Goal: Information Seeking & Learning: Find specific fact

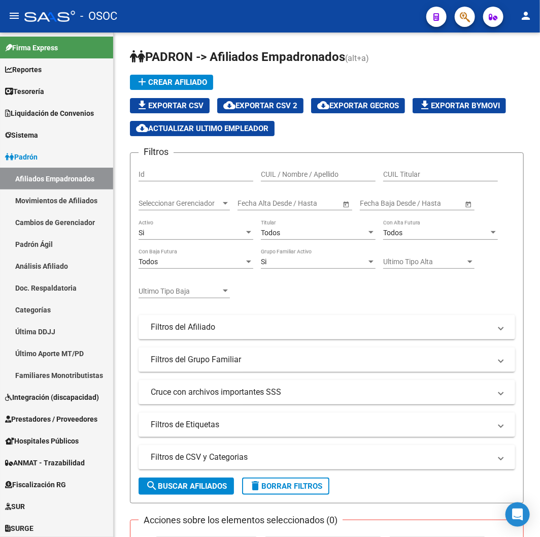
click at [467, 27] on mat-toolbar "menu - OSOC person" at bounding box center [270, 16] width 540 height 33
click at [465, 28] on mat-toolbar "menu - OSOC person" at bounding box center [270, 16] width 540 height 33
click at [465, 23] on span "button" at bounding box center [465, 17] width 10 height 21
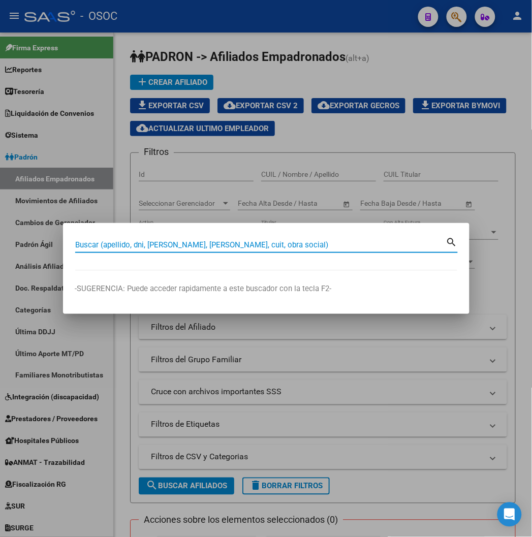
paste input "27232849067"
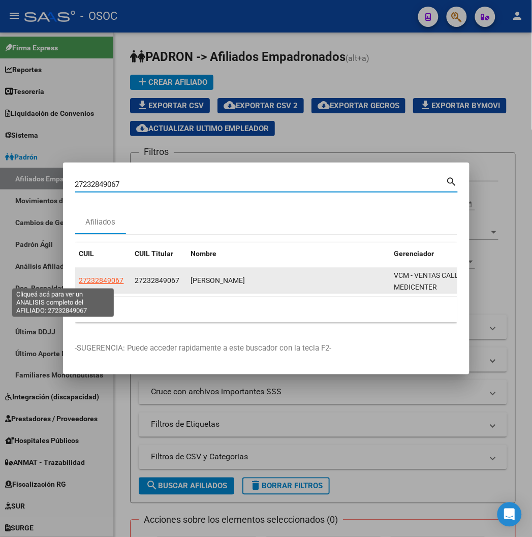
click at [79, 278] on span "27232849067" at bounding box center [101, 280] width 45 height 8
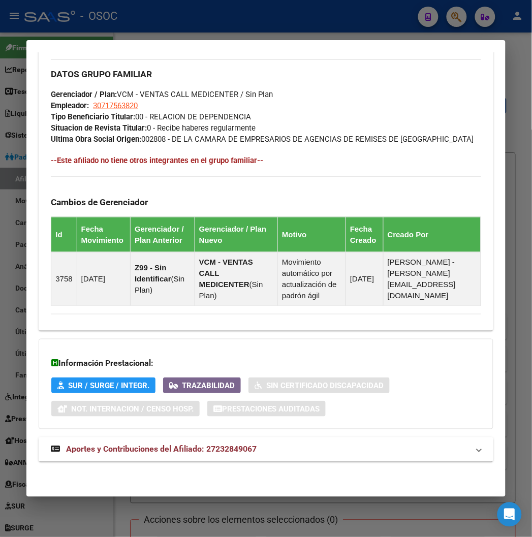
click at [132, 442] on mat-expansion-panel-header "Aportes y Contribuciones del Afiliado: 27232849067" at bounding box center [266, 449] width 454 height 24
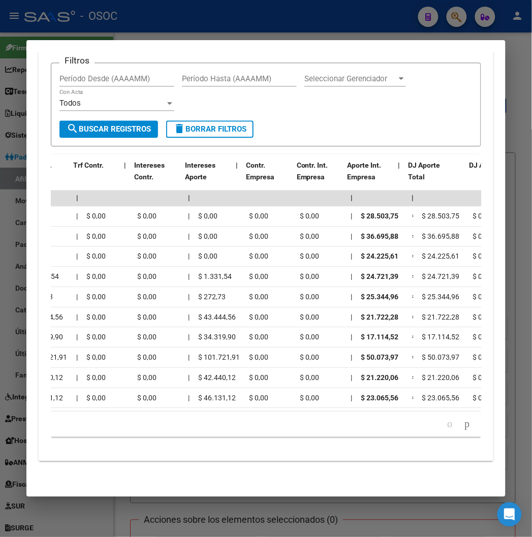
scroll to position [0, 678]
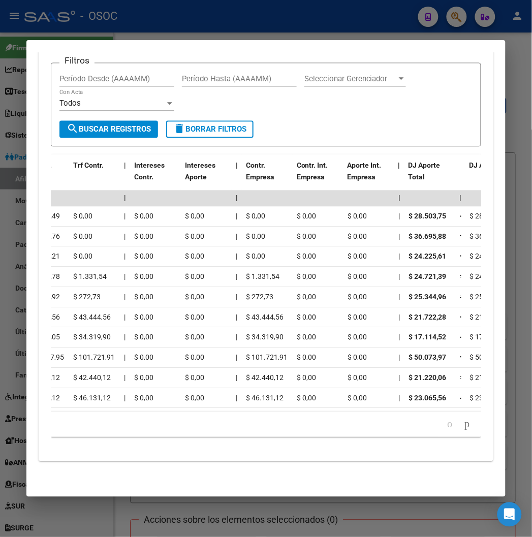
drag, startPoint x: 214, startPoint y: 415, endPoint x: 199, endPoint y: 420, distance: 16.1
click at [199, 420] on div "179.769.313.486.231.570.000.000.000.000.000.000.000.000.000.000.000.000.000.000…" at bounding box center [266, 423] width 430 height 25
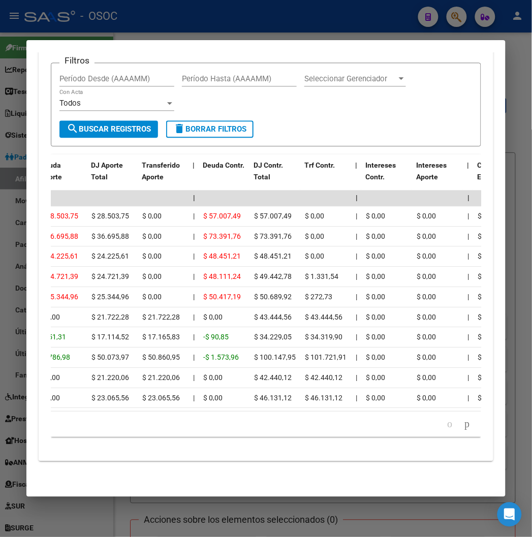
drag, startPoint x: 272, startPoint y: 19, endPoint x: 272, endPoint y: 27, distance: 7.6
click at [272, 19] on div at bounding box center [266, 268] width 532 height 537
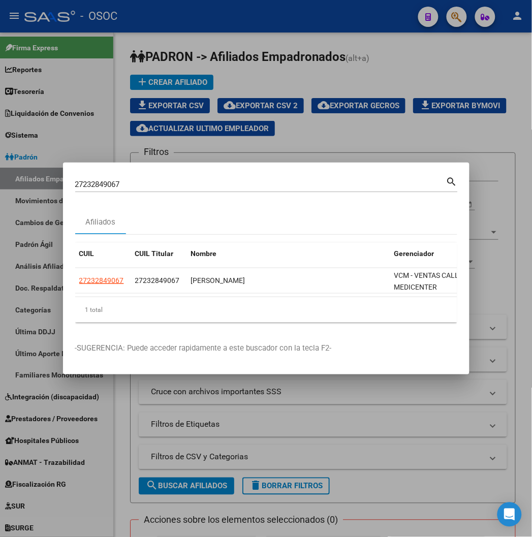
click at [75, 185] on input "27232849067" at bounding box center [260, 184] width 371 height 9
paste input "34533336"
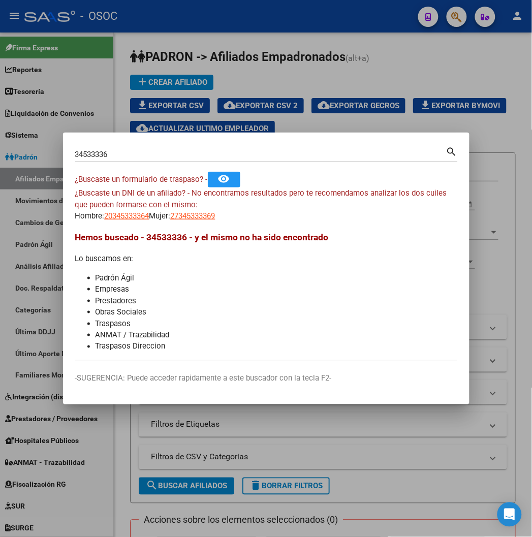
click at [77, 158] on input "34533336" at bounding box center [260, 154] width 371 height 9
paste input "5211173"
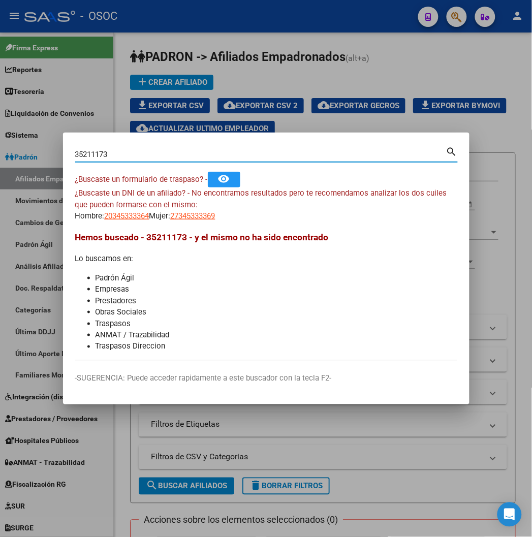
type input "35211173"
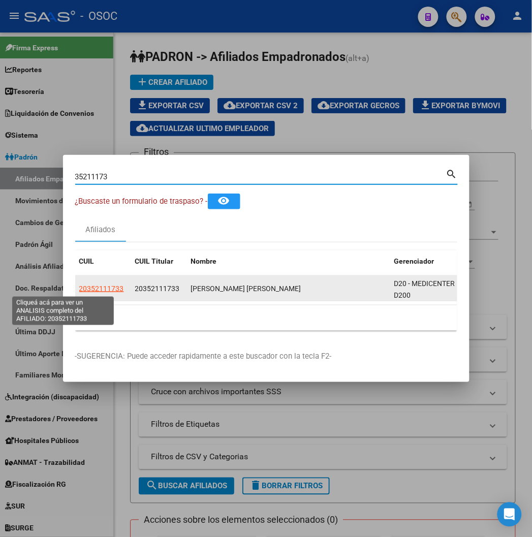
click at [79, 286] on span "20352111733" at bounding box center [101, 288] width 45 height 8
type textarea "20352111733"
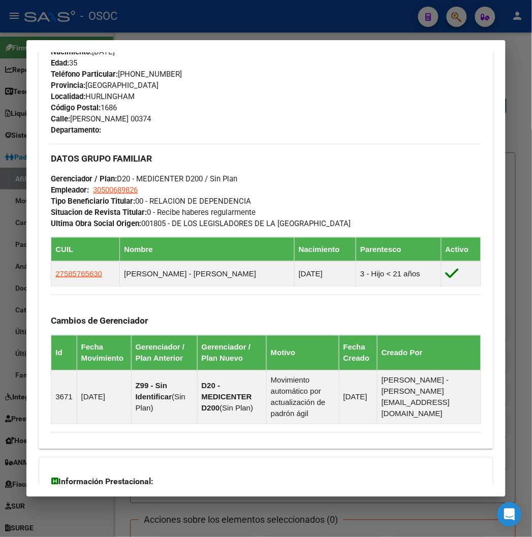
scroll to position [636, 0]
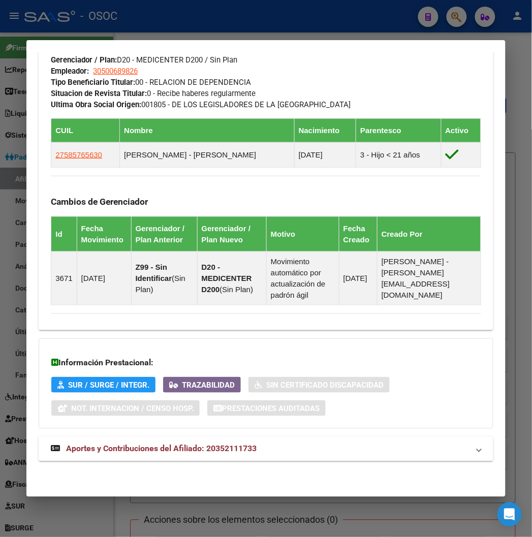
click at [102, 442] on mat-expansion-panel-header "Aportes y Contribuciones del Afiliado: 20352111733" at bounding box center [266, 449] width 454 height 24
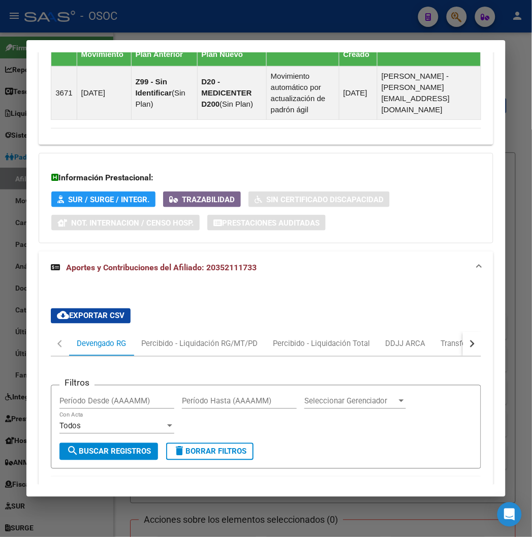
scroll to position [1031, 0]
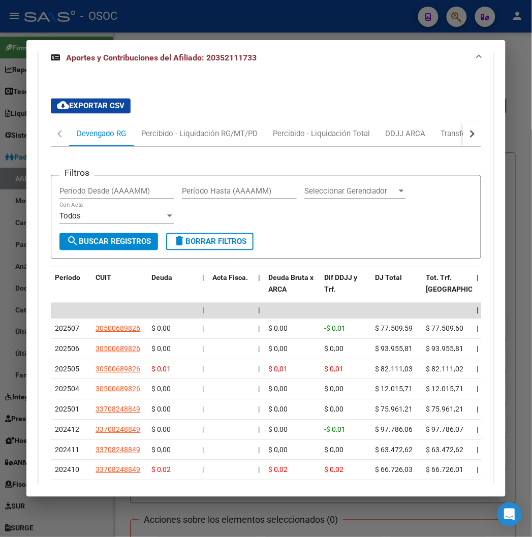
click at [123, 8] on div at bounding box center [266, 268] width 532 height 537
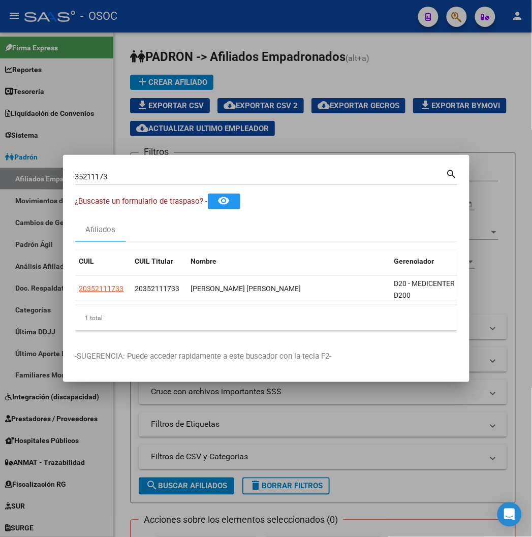
click at [75, 179] on input "35211173" at bounding box center [260, 176] width 371 height 9
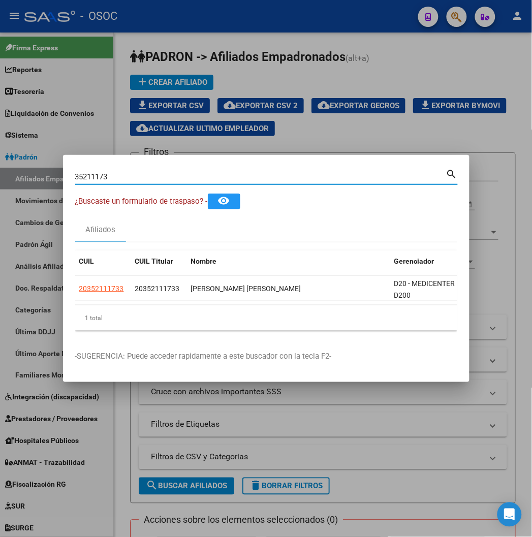
click at [75, 179] on input "35211173" at bounding box center [260, 176] width 371 height 9
paste input "24433127"
type input "24433127"
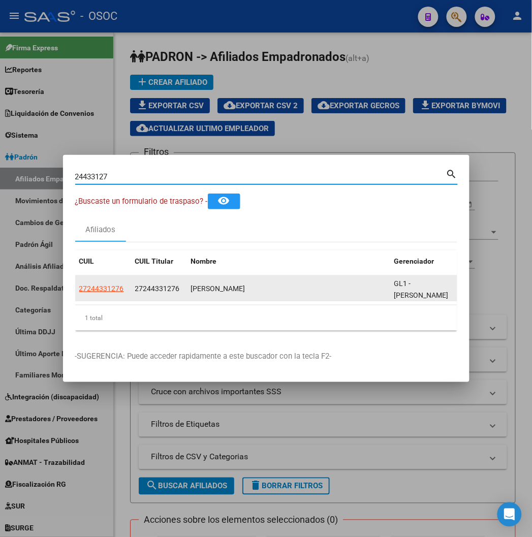
click at [79, 294] on app-link-go-to "27244331276" at bounding box center [101, 289] width 45 height 12
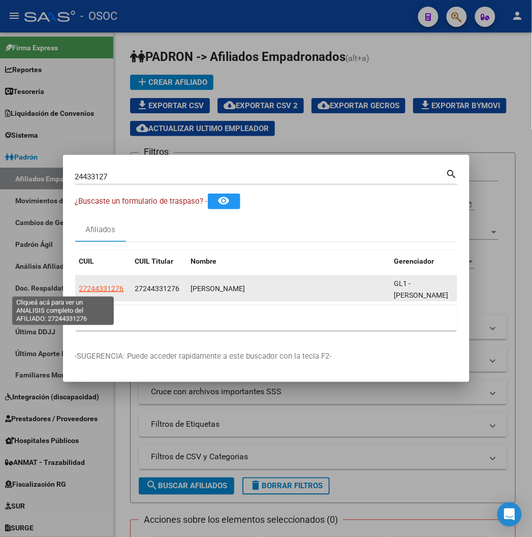
click at [79, 287] on span "27244331276" at bounding box center [101, 288] width 45 height 8
type textarea "27244331276"
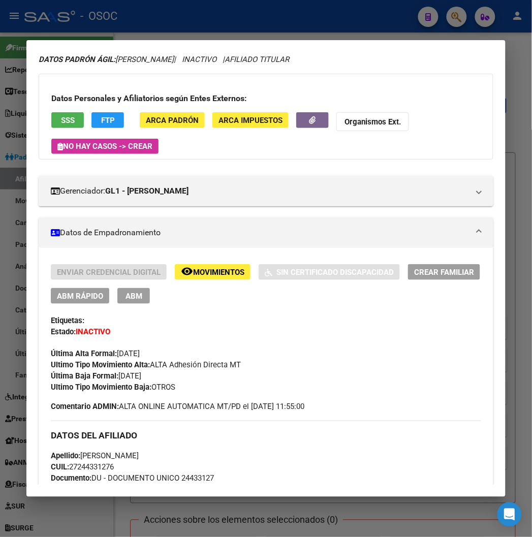
scroll to position [0, 0]
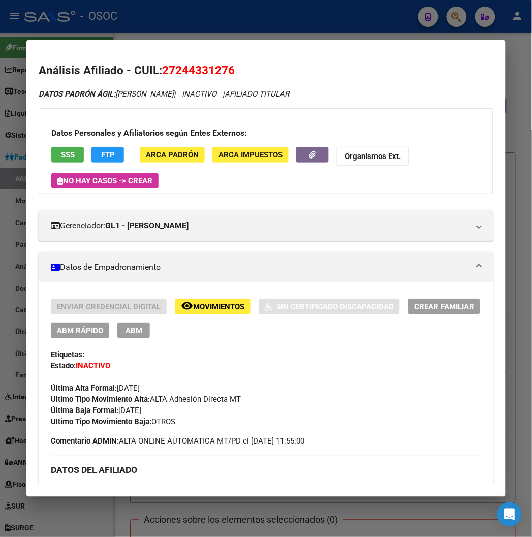
click at [51, 147] on button "SSS" at bounding box center [67, 155] width 33 height 16
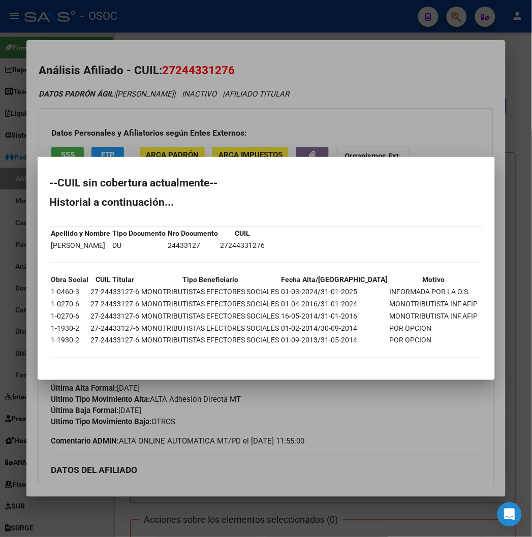
click at [218, 118] on div at bounding box center [266, 268] width 532 height 537
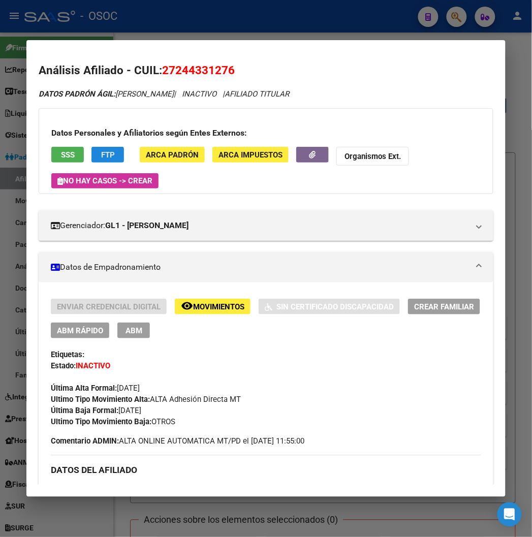
click at [101, 154] on span "FTP" at bounding box center [108, 154] width 14 height 9
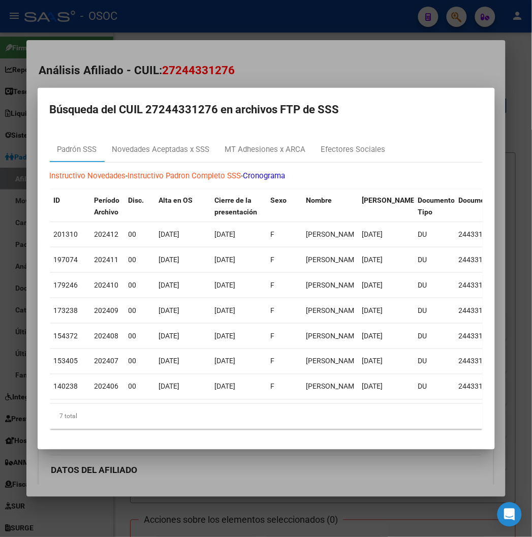
click at [138, 106] on h2 "Búsqueda del CUIL 27244331276 en archivos FTP de SSS" at bounding box center [266, 109] width 433 height 19
copy h2 "27244331276"
click at [158, 59] on div at bounding box center [266, 268] width 532 height 537
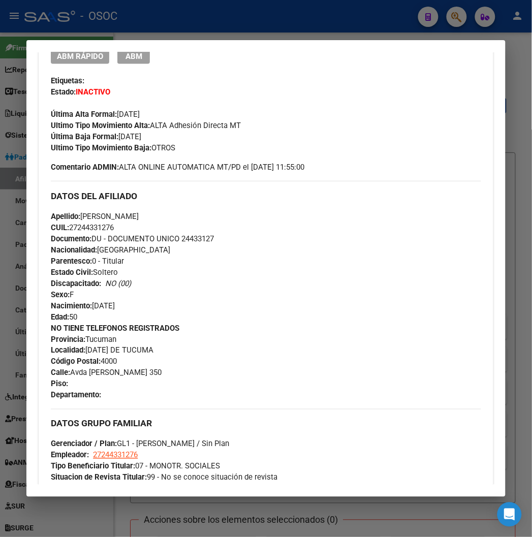
scroll to position [48, 0]
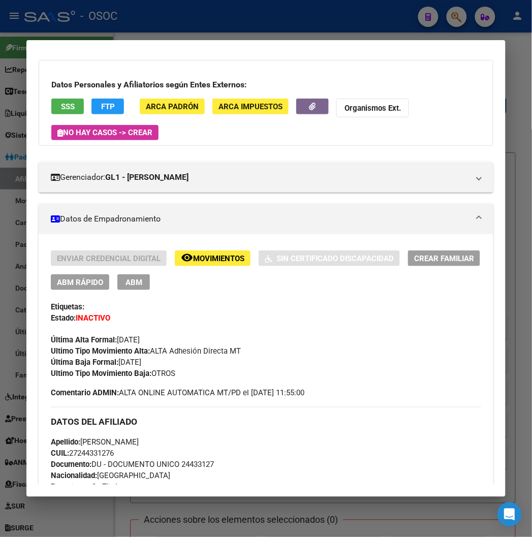
click at [91, 105] on button "FTP" at bounding box center [107, 107] width 33 height 16
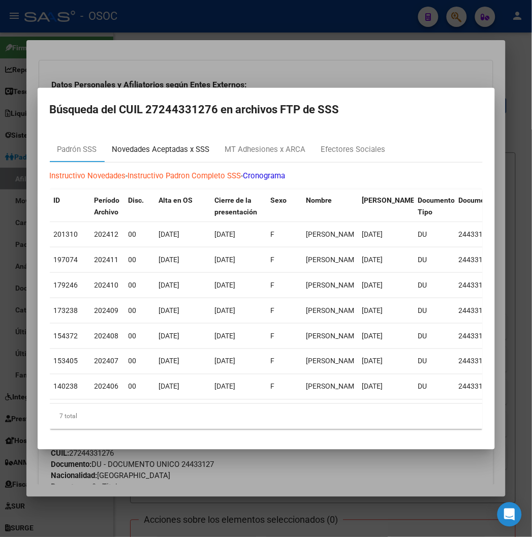
click at [105, 138] on div "Novedades Aceptadas x SSS" at bounding box center [161, 150] width 113 height 24
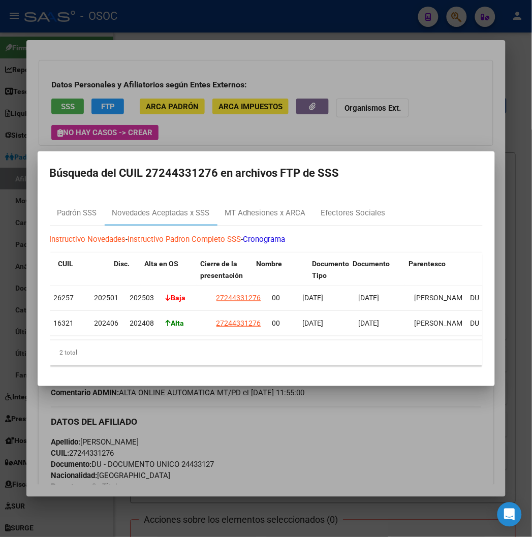
scroll to position [0, 158]
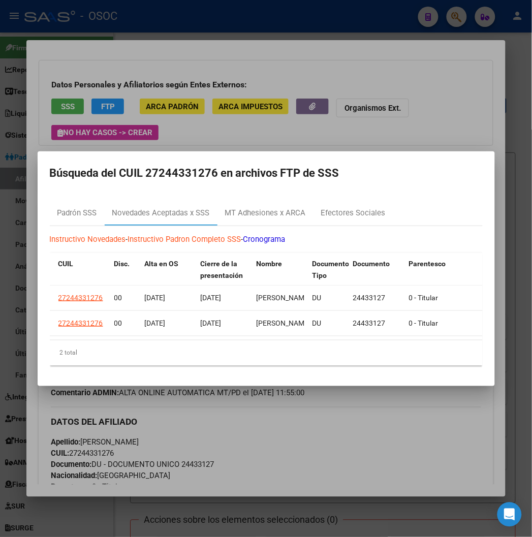
click at [324, 87] on div at bounding box center [266, 268] width 532 height 537
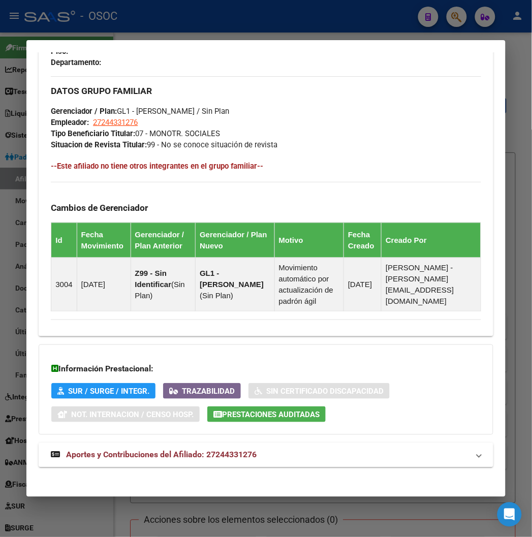
scroll to position [613, 0]
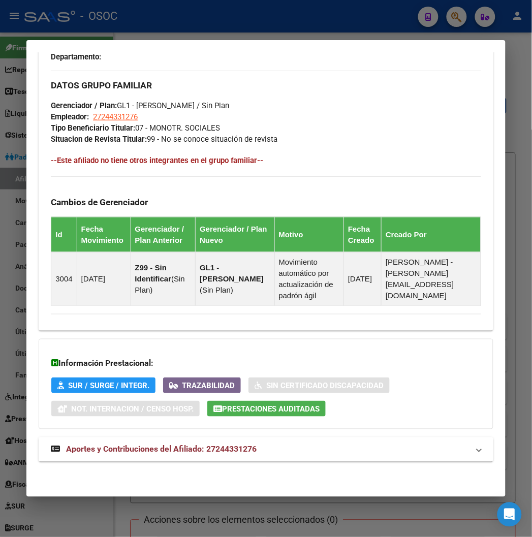
click at [144, 458] on mat-expansion-panel-header "Aportes y Contribuciones del Afiliado: 27244331276" at bounding box center [266, 449] width 454 height 24
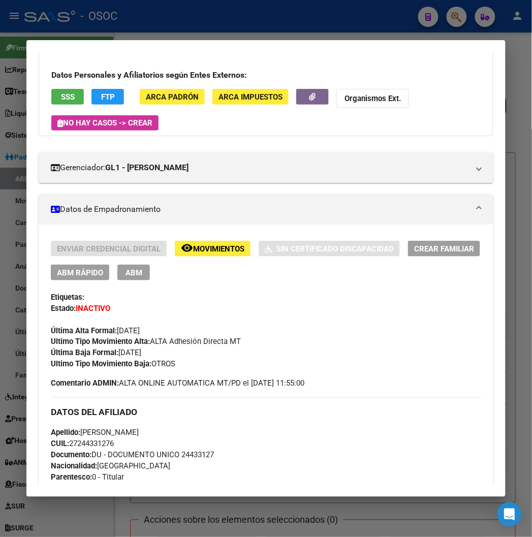
scroll to position [119, 0]
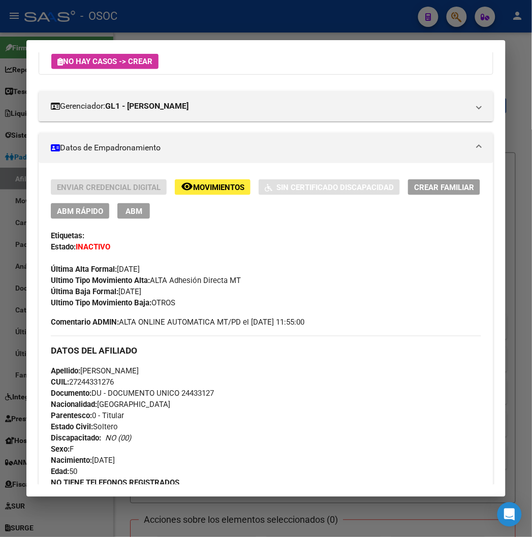
click at [178, 395] on span "Documento: DU - DOCUMENTO UNICO 24433127" at bounding box center [132, 393] width 163 height 9
copy span "24433127"
click at [79, 376] on div "Apellido: [PERSON_NAME]: 27244331276 Documento: DU - DOCUMENTO UNICO 24433127 N…" at bounding box center [266, 422] width 430 height 112
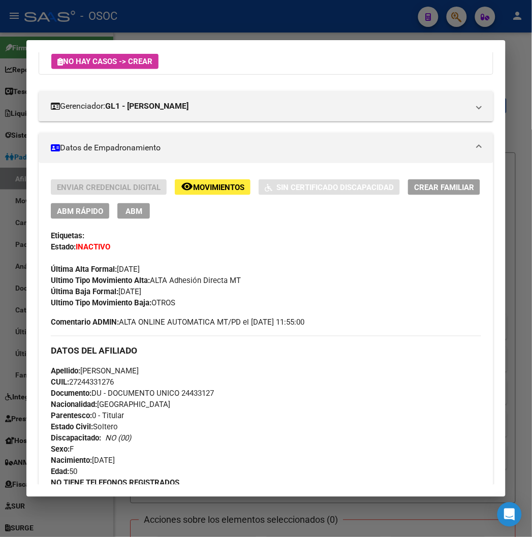
click at [79, 376] on div "Apellido: [PERSON_NAME]: 27244331276 Documento: DU - DOCUMENTO UNICO 24433127 N…" at bounding box center [266, 422] width 430 height 112
click at [80, 379] on span "CUIL: 27244331276" at bounding box center [82, 382] width 63 height 9
click at [80, 380] on span "CUIL: 27244331276" at bounding box center [82, 382] width 63 height 9
copy span "27244331276"
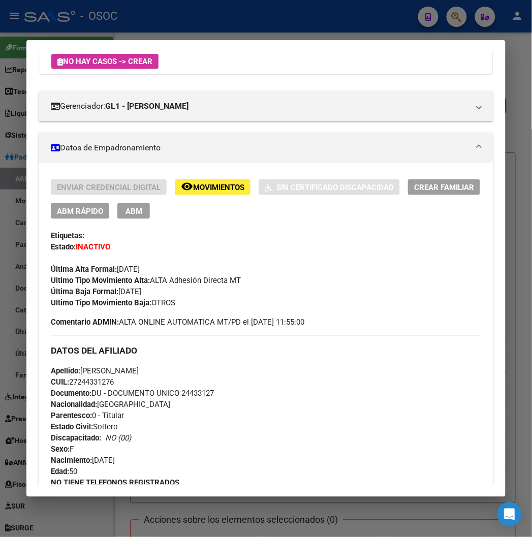
click at [139, 369] on span "Apellido: [PERSON_NAME]" at bounding box center [95, 371] width 88 height 9
copy span "[PERSON_NAME]"
drag, startPoint x: 70, startPoint y: 368, endPoint x: 125, endPoint y: 374, distance: 55.8
click at [125, 374] on span "Apellido: [PERSON_NAME]" at bounding box center [95, 371] width 88 height 9
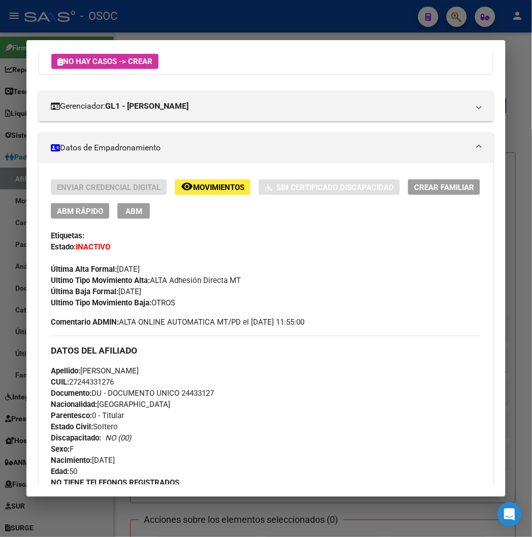
copy span "[PERSON_NAME]"
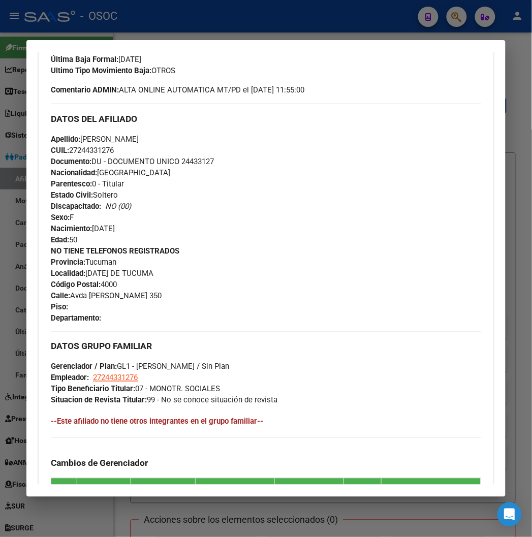
scroll to position [232, 0]
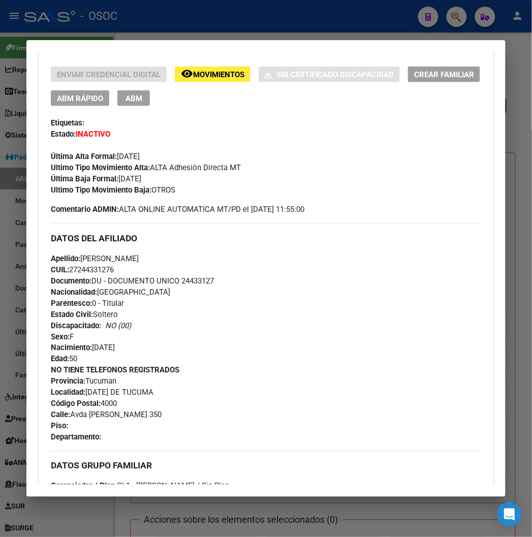
click at [196, 278] on span "Documento: DU - DOCUMENTO UNICO 24433127" at bounding box center [132, 280] width 163 height 9
copy span "24433127"
click at [194, 86] on div "Enviar Credencial Digital remove_red_eye Movimientos Sin Certificado Discapacid…" at bounding box center [266, 87] width 430 height 40
click at [193, 73] on span "Movimientos" at bounding box center [218, 74] width 51 height 9
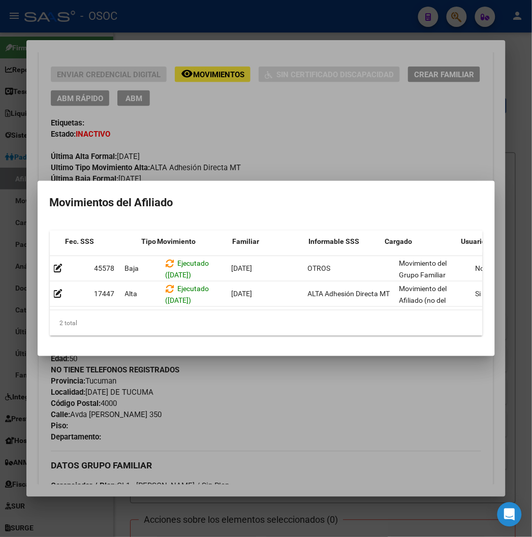
scroll to position [0, 166]
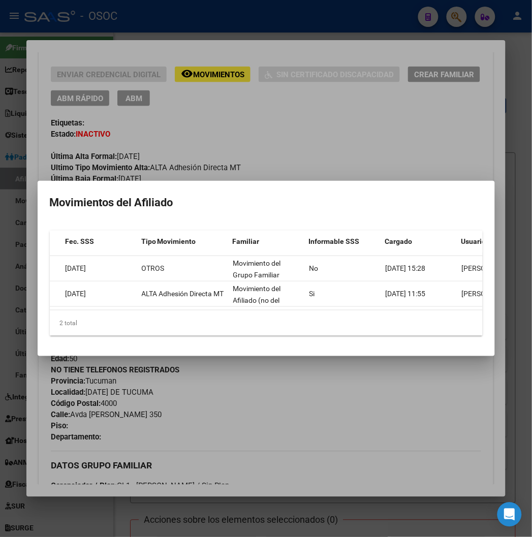
click at [307, 397] on div at bounding box center [266, 268] width 532 height 537
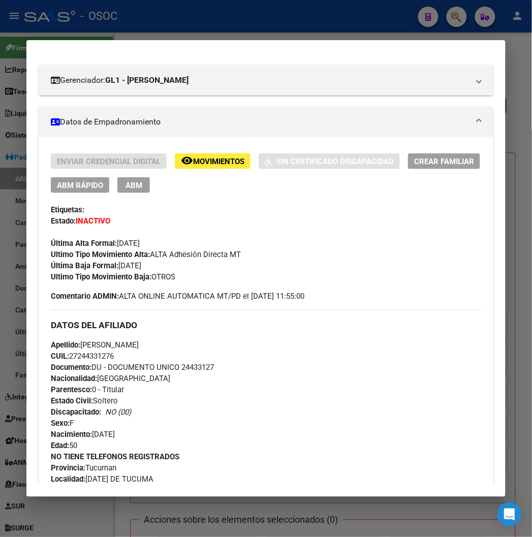
scroll to position [0, 0]
